Goal: Task Accomplishment & Management: Manage account settings

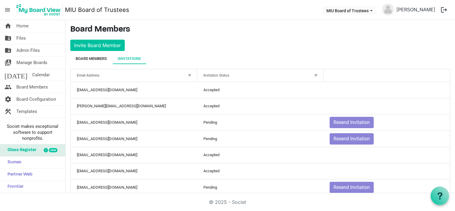
click at [100, 58] on div "Board Members" at bounding box center [91, 59] width 31 height 6
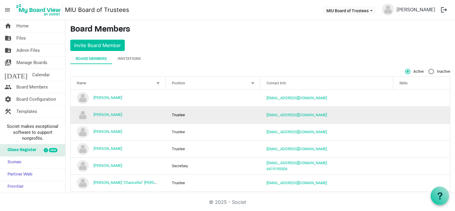
scroll to position [30, 0]
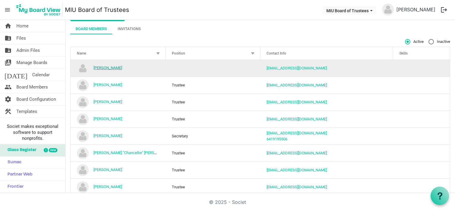
click at [113, 67] on link "Amine Kouider" at bounding box center [108, 68] width 29 height 4
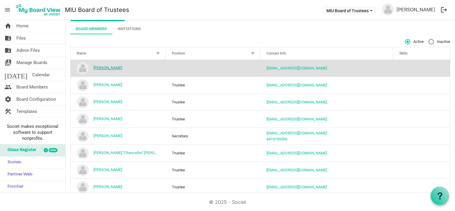
click at [114, 67] on link "Amine Kouider" at bounding box center [108, 68] width 29 height 4
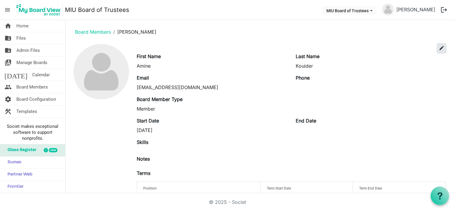
click at [439, 47] on span "edit" at bounding box center [441, 47] width 5 height 5
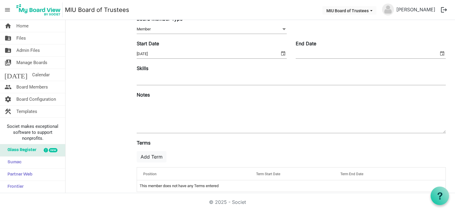
scroll to position [97, 0]
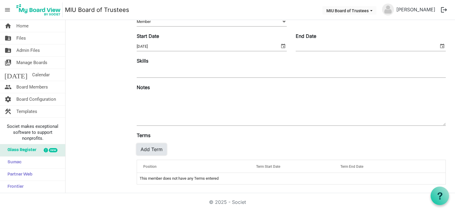
click at [149, 149] on button "Add Term" at bounding box center [152, 149] width 30 height 11
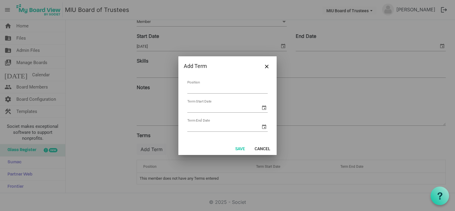
click at [194, 90] on input "Position" at bounding box center [227, 88] width 80 height 9
type input "Faculty Trustee"
click at [197, 108] on input "Term Start Date" at bounding box center [223, 107] width 73 height 9
click at [264, 108] on span "select" at bounding box center [264, 107] width 7 height 7
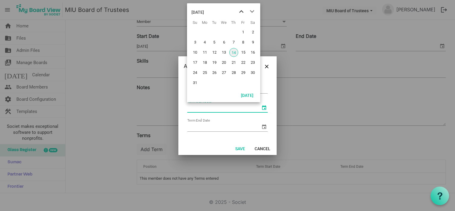
click at [240, 11] on span "previous month" at bounding box center [241, 11] width 10 height 11
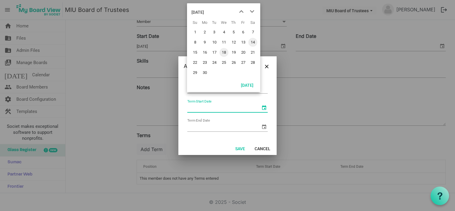
click at [224, 52] on span "18" at bounding box center [224, 52] width 9 height 9
type input "6/18/2025"
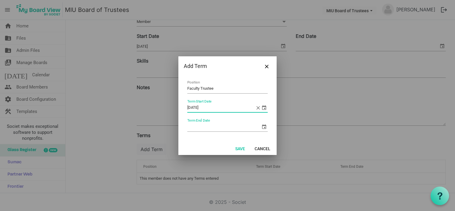
click at [211, 127] on input "Term End Date" at bounding box center [223, 126] width 73 height 9
type input "6/20/2027"
click at [240, 148] on button "Save" at bounding box center [241, 148] width 18 height 8
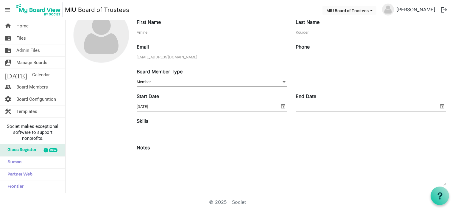
scroll to position [0, 0]
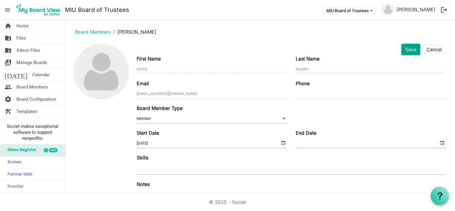
click at [406, 49] on button "Save" at bounding box center [411, 49] width 19 height 11
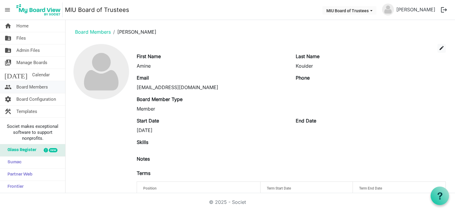
click at [33, 84] on span "Board Members" at bounding box center [32, 87] width 32 height 12
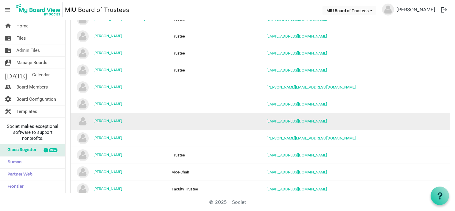
scroll to position [193, 0]
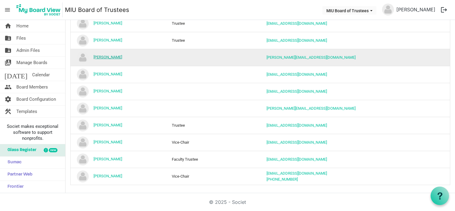
click at [101, 57] on link "[PERSON_NAME]" at bounding box center [108, 57] width 29 height 4
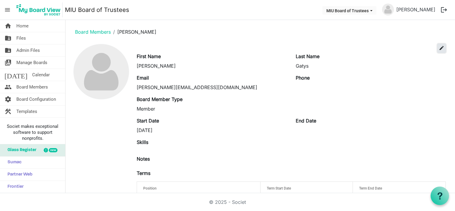
click at [439, 48] on span "edit" at bounding box center [441, 47] width 5 height 5
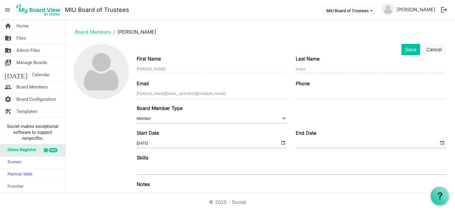
scroll to position [97, 0]
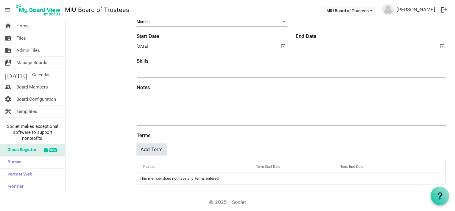
click at [151, 151] on button "Add Term" at bounding box center [152, 149] width 30 height 11
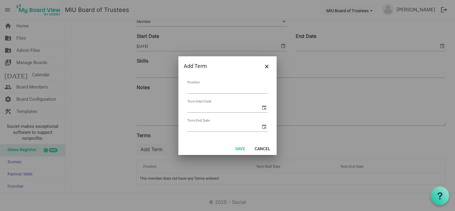
click at [207, 88] on input "Position" at bounding box center [227, 88] width 80 height 9
type input "Trustee"
click at [216, 107] on input "Term Start Date" at bounding box center [223, 107] width 73 height 9
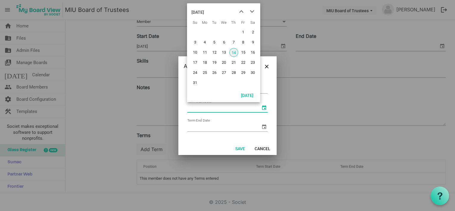
click at [266, 108] on span "select" at bounding box center [264, 107] width 7 height 7
click at [233, 52] on span "14" at bounding box center [233, 52] width 9 height 9
type input "8/14/2025"
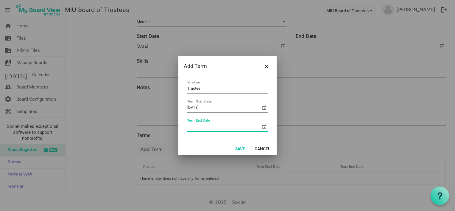
click at [204, 128] on input "Term End Date" at bounding box center [223, 126] width 73 height 9
type input "8/14/2030"
click at [236, 148] on button "Save" at bounding box center [241, 148] width 18 height 8
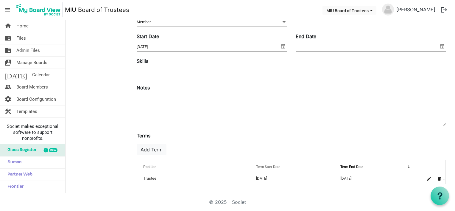
scroll to position [0, 0]
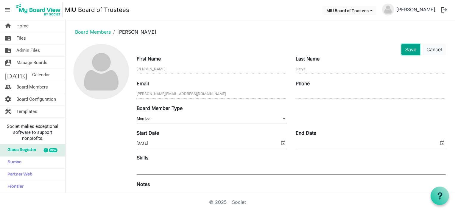
click at [407, 51] on button "Save" at bounding box center [411, 49] width 19 height 11
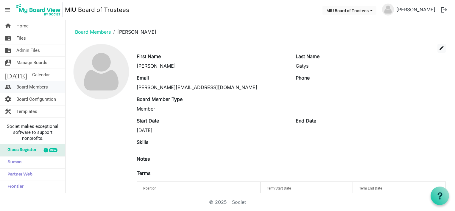
click at [30, 86] on span "Board Members" at bounding box center [32, 87] width 32 height 12
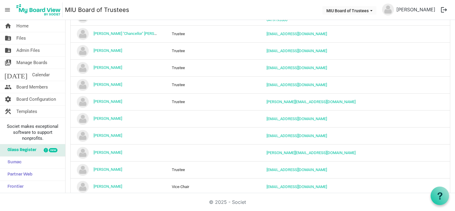
scroll to position [179, 0]
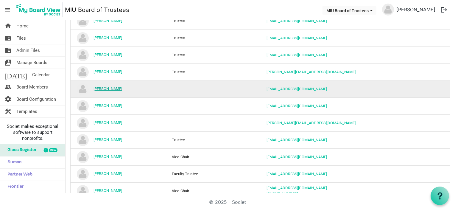
click at [111, 88] on link "[PERSON_NAME]" at bounding box center [108, 88] width 29 height 4
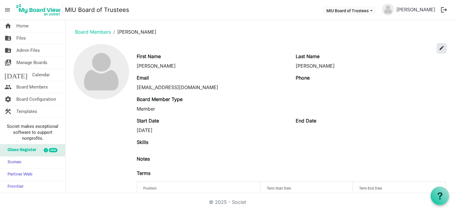
click at [439, 47] on span "edit" at bounding box center [441, 47] width 5 height 5
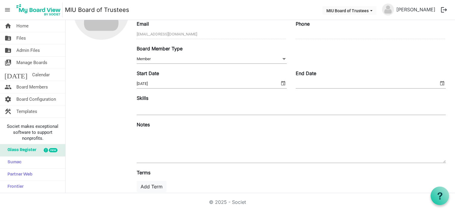
scroll to position [97, 0]
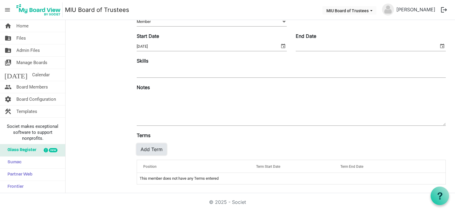
click at [157, 147] on button "Add Term" at bounding box center [152, 149] width 30 height 11
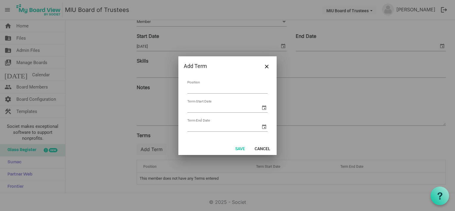
click at [198, 88] on input "Position" at bounding box center [227, 88] width 80 height 9
type input "Trustee"
click at [209, 112] on div "Term Start Date" at bounding box center [227, 107] width 80 height 9
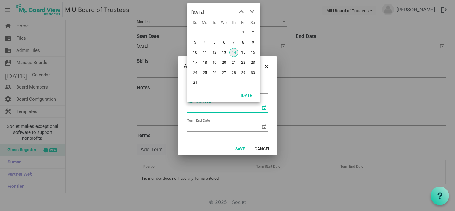
click at [263, 107] on span "select" at bounding box center [264, 107] width 7 height 7
click at [233, 53] on span "14" at bounding box center [233, 52] width 9 height 9
type input "8/14/2025"
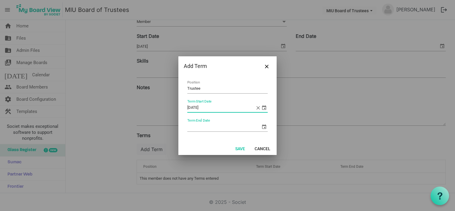
click at [202, 128] on input "Term End Date" at bounding box center [223, 126] width 73 height 9
type input "8/14/2030"
click at [240, 147] on button "Save" at bounding box center [241, 148] width 18 height 8
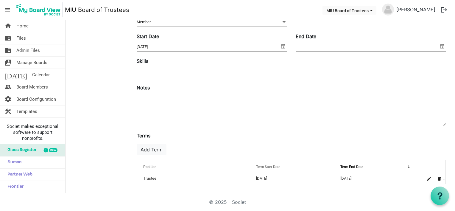
scroll to position [0, 0]
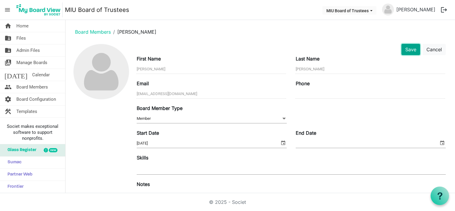
click at [406, 47] on button "Save" at bounding box center [411, 49] width 19 height 11
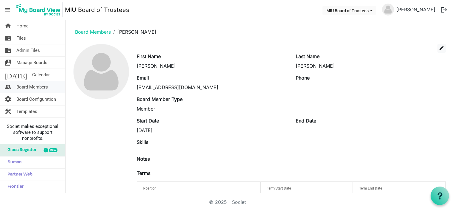
click at [27, 86] on span "Board Members" at bounding box center [32, 87] width 32 height 12
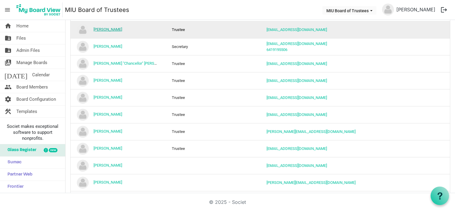
scroll to position [149, 0]
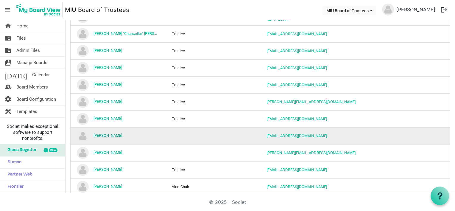
click at [100, 135] on link "[PERSON_NAME]" at bounding box center [108, 135] width 29 height 4
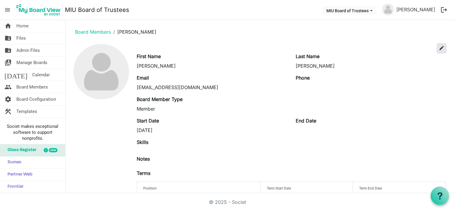
click at [439, 47] on span "edit" at bounding box center [441, 47] width 5 height 5
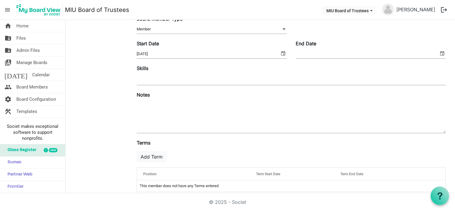
scroll to position [97, 0]
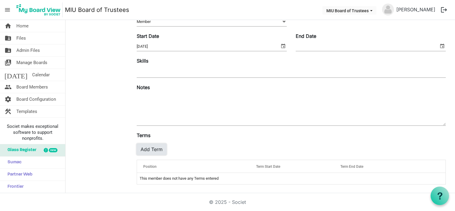
click at [150, 151] on button "Add Term" at bounding box center [152, 149] width 30 height 11
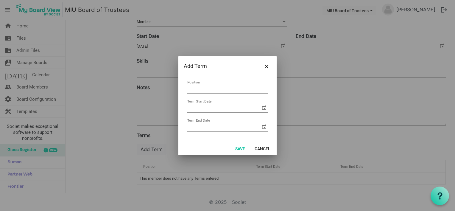
click at [198, 88] on input "Position" at bounding box center [227, 88] width 80 height 9
type input "Trustee"
click at [204, 108] on input "Term Start Date" at bounding box center [223, 107] width 73 height 9
click at [262, 108] on span "select" at bounding box center [264, 107] width 7 height 7
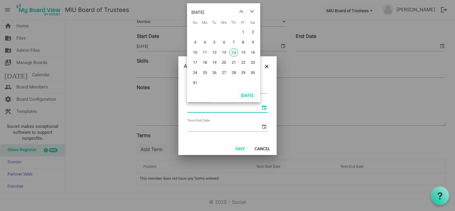
click at [244, 93] on button "Today" at bounding box center [247, 95] width 20 height 8
type input "8/14/2025"
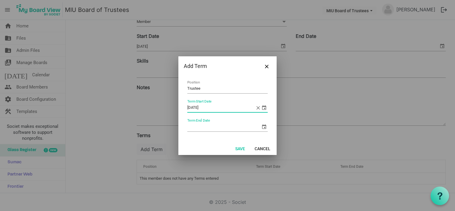
click at [212, 129] on input "Term End Date" at bounding box center [223, 126] width 73 height 9
type input "8/14/2030"
click at [241, 147] on button "Save" at bounding box center [241, 148] width 18 height 8
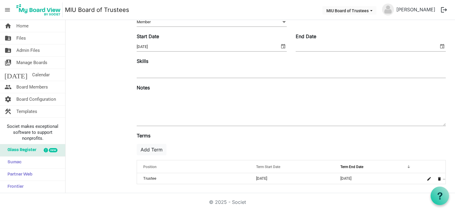
scroll to position [0, 0]
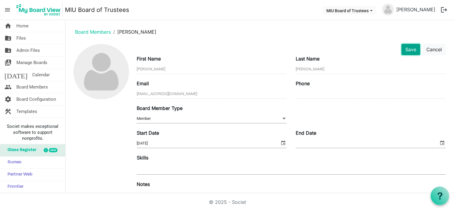
click at [405, 50] on button "Save" at bounding box center [411, 49] width 19 height 11
click at [406, 50] on button "Save" at bounding box center [411, 49] width 19 height 11
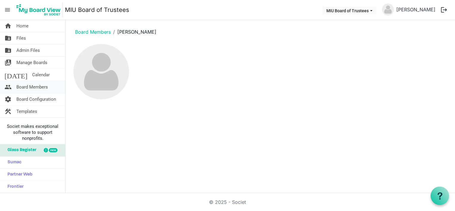
click at [35, 88] on span "Board Members" at bounding box center [32, 87] width 32 height 12
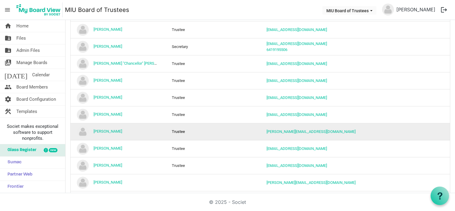
scroll to position [149, 0]
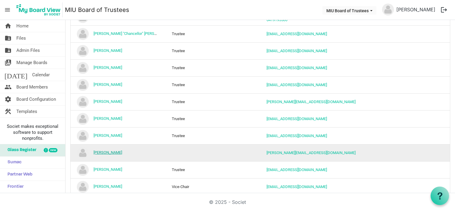
click at [114, 150] on link "[PERSON_NAME]" at bounding box center [108, 152] width 29 height 4
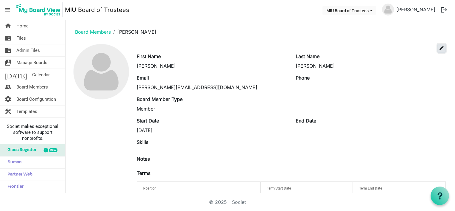
click at [439, 47] on span "edit" at bounding box center [441, 47] width 5 height 5
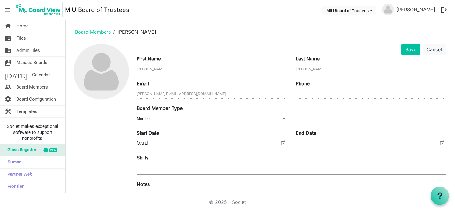
scroll to position [97, 0]
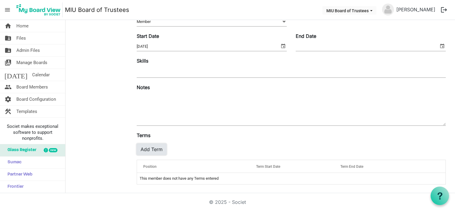
click at [152, 149] on button "Add Term" at bounding box center [152, 149] width 30 height 11
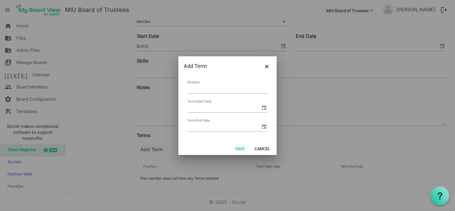
click at [193, 89] on input "Position" at bounding box center [227, 88] width 80 height 9
type input "Trustee"
click at [203, 109] on input "Term Start Date" at bounding box center [223, 107] width 73 height 9
click at [264, 107] on span "select" at bounding box center [264, 107] width 7 height 7
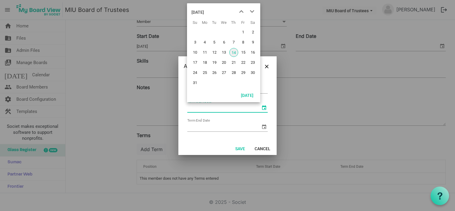
click at [247, 96] on button "Today" at bounding box center [247, 95] width 20 height 8
type input "8/14/2025"
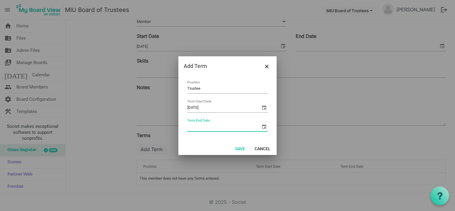
click at [213, 126] on input "Term End Date" at bounding box center [223, 126] width 73 height 9
type input "8/14/2030"
click at [240, 149] on button "Save" at bounding box center [241, 148] width 18 height 8
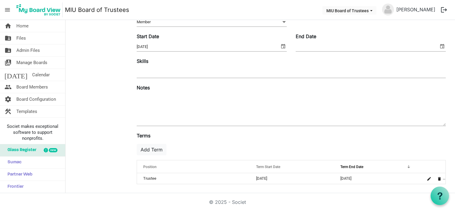
scroll to position [0, 0]
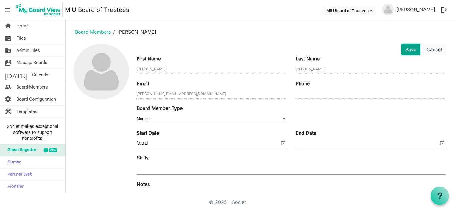
click at [407, 51] on button "Save" at bounding box center [411, 49] width 19 height 11
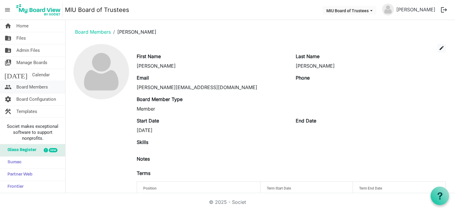
click at [26, 87] on span "Board Members" at bounding box center [32, 87] width 32 height 12
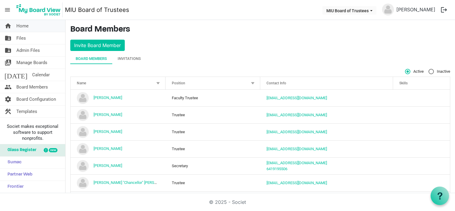
click at [25, 26] on span "Home" at bounding box center [22, 26] width 12 height 12
